Goal: Task Accomplishment & Management: Manage account settings

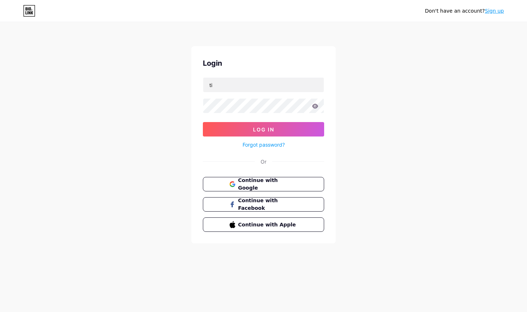
type input "t"
type input "[EMAIL_ADDRESS][DOMAIN_NAME]"
click at [264, 129] on button "Log In" at bounding box center [263, 129] width 121 height 14
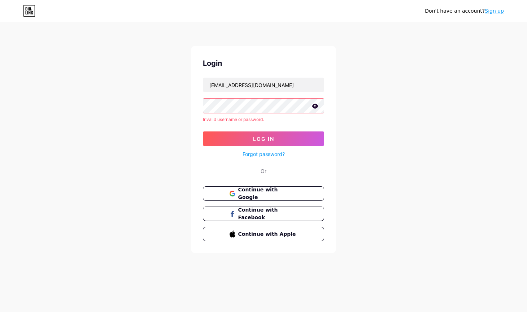
click at [249, 153] on link "Forgot password?" at bounding box center [264, 154] width 42 height 8
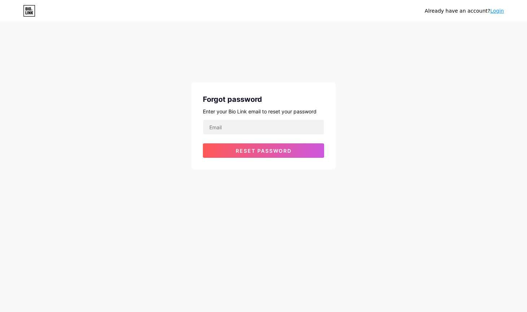
click at [236, 118] on div "Forgot password Enter your Bio Link email to reset your password Reset password" at bounding box center [263, 125] width 144 height 87
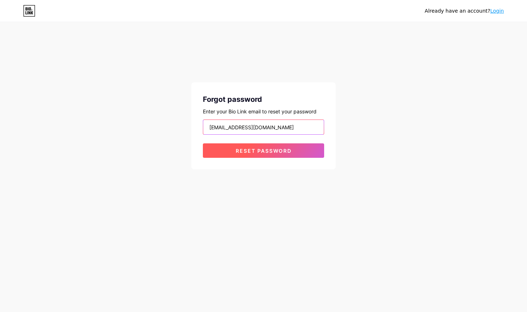
type input "[EMAIL_ADDRESS][DOMAIN_NAME]"
click at [226, 149] on button "Reset password" at bounding box center [263, 150] width 121 height 14
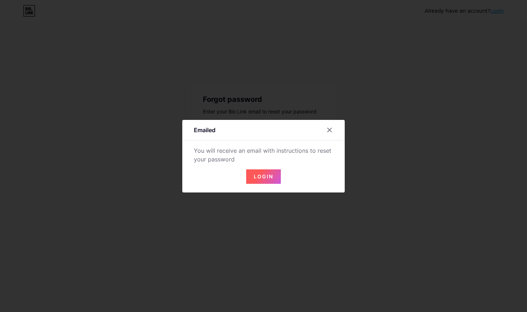
click at [252, 176] on button "Login" at bounding box center [263, 176] width 35 height 14
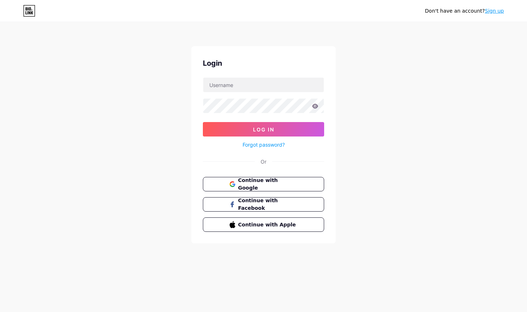
click at [247, 146] on link "Forgot password?" at bounding box center [264, 145] width 42 height 8
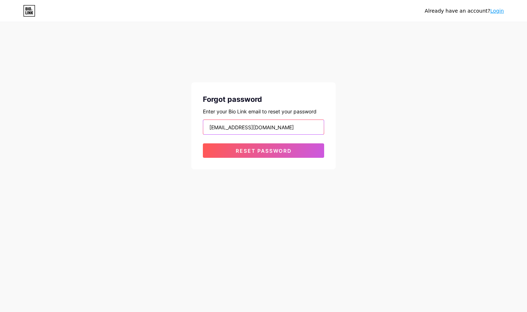
type input "[EMAIL_ADDRESS][DOMAIN_NAME]"
click at [264, 151] on button "Reset password" at bounding box center [263, 150] width 121 height 14
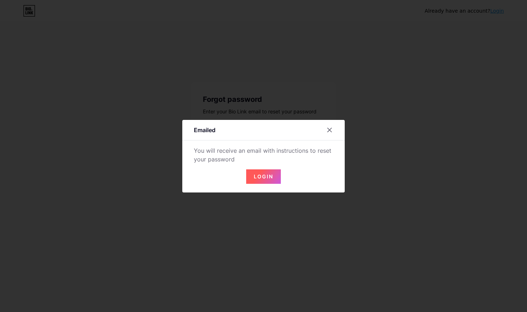
click at [249, 178] on button "Login" at bounding box center [263, 176] width 35 height 14
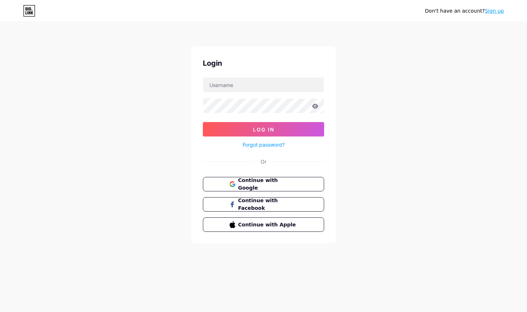
click at [132, 75] on div "Don't have an account? Sign up Login Log In Forgot password? Or Continue with G…" at bounding box center [263, 133] width 527 height 267
